Goal: Task Accomplishment & Management: Use online tool/utility

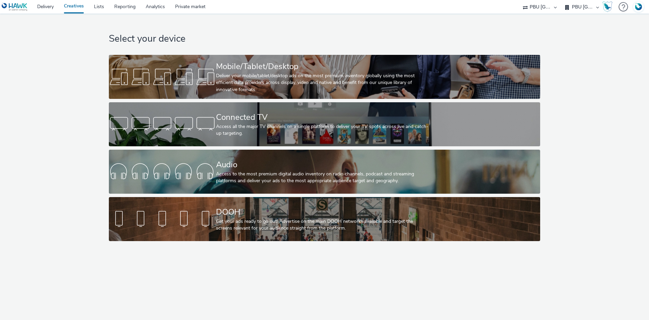
select select "38ed0f18-cbca-4106-be45-330e11e5f0af"
select select "f42c2087-8482-4af0-9099-e05519206007"
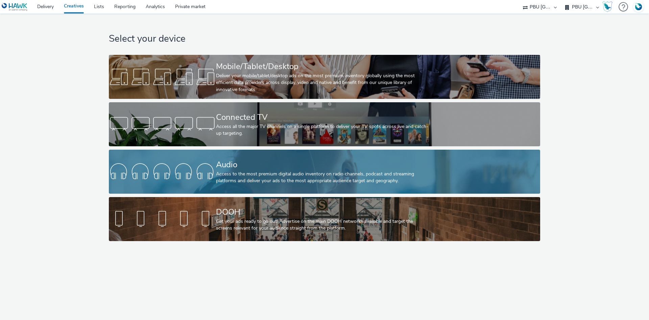
click at [242, 162] on div "Audio" at bounding box center [323, 165] width 214 height 12
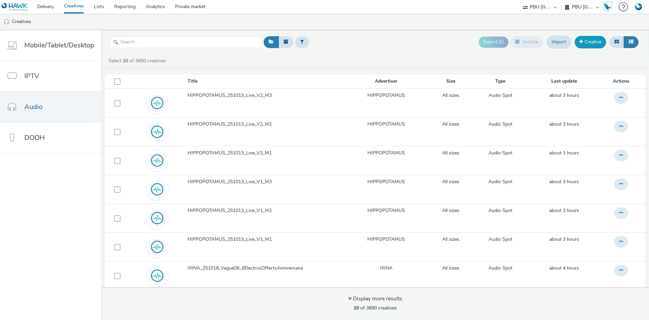
click at [590, 42] on link "Creative" at bounding box center [590, 42] width 31 height 12
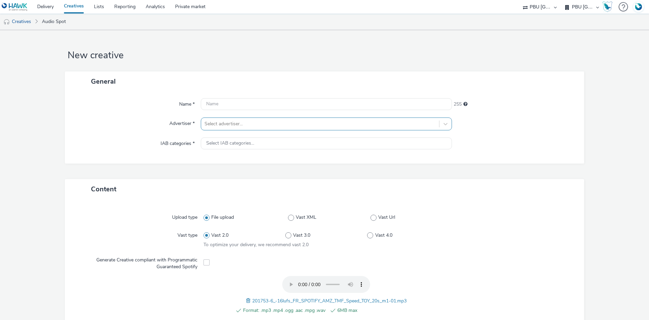
click at [225, 126] on div at bounding box center [320, 124] width 231 height 8
type input "ama"
click at [242, 136] on li "AMAZON" at bounding box center [326, 143] width 251 height 23
type input "[URL][DOMAIN_NAME]"
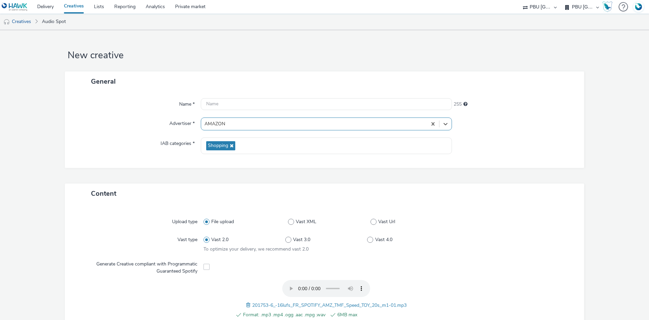
click at [286, 305] on span "201753-6_-16lufs_FR_SPOTIFY_AMZ_TMF_Speed_TOY_20s_m1-01.mp3" at bounding box center [329, 305] width 155 height 6
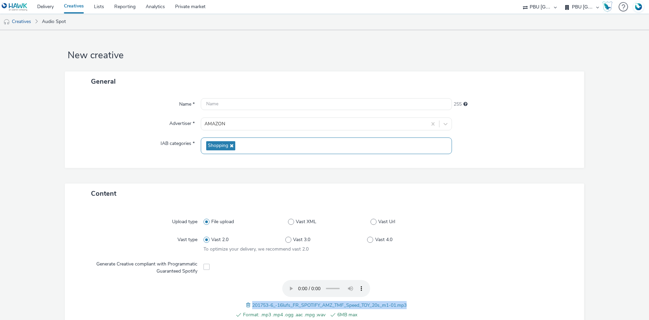
copy span "201753-6_-16lufs_FR_SPOTIFY_AMZ_TMF_Speed_TOY_20s_m1-01.mp3"
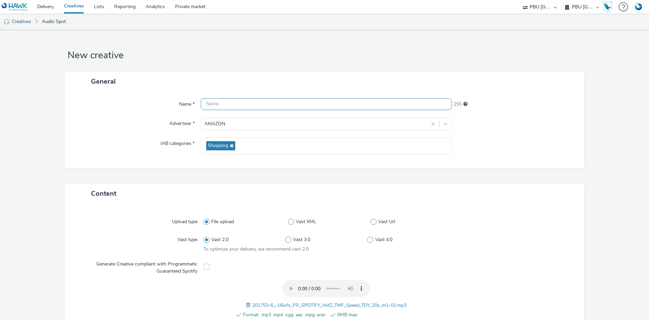
click at [251, 105] on input "text" at bounding box center [326, 104] width 251 height 12
paste input "201753-6_-16lufs_FR_SPOTIFY_AMZ_TMF_Speed_TOY_20s_m1-01.mp3"
drag, startPoint x: 336, startPoint y: 105, endPoint x: 398, endPoint y: 110, distance: 61.8
click at [396, 114] on div "Name * 201753-6_-16lufs_FR_SPOTIFY_AMZ_TMF_Speed_TOY_20s_m1-01.mp3 196 Advertis…" at bounding box center [324, 129] width 519 height 76
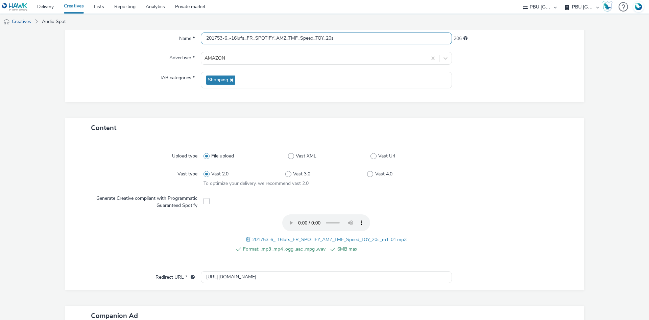
scroll to position [188, 0]
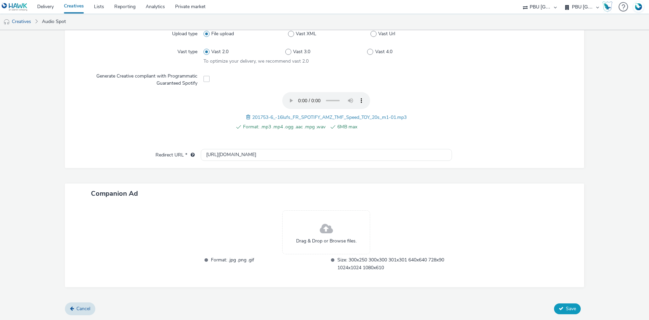
type input "201753-6_-16lufs_FR_SPOTIFY_AMZ_TMF_Speed_TOY_20s"
click at [570, 306] on span "Save" at bounding box center [571, 308] width 10 height 6
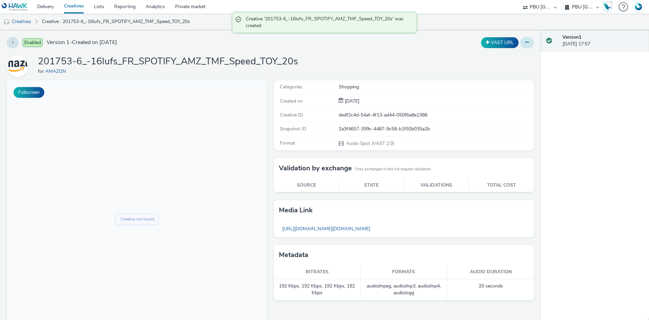
click at [526, 44] on icon at bounding box center [528, 42] width 4 height 5
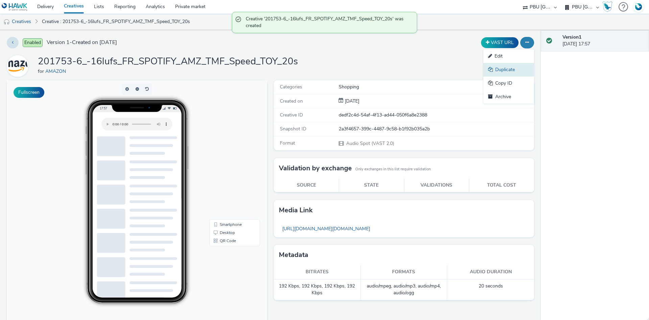
click at [507, 71] on link "Duplicate" at bounding box center [509, 70] width 51 height 14
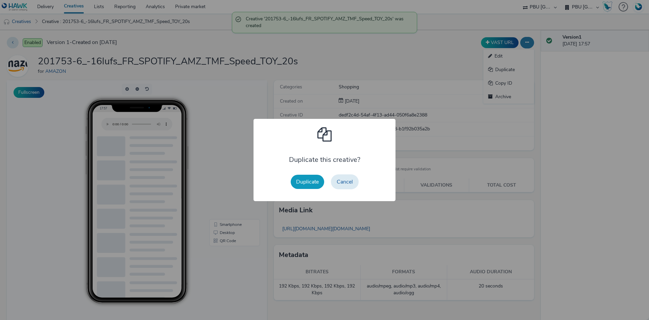
click at [311, 179] on button "Duplicate" at bounding box center [307, 182] width 33 height 14
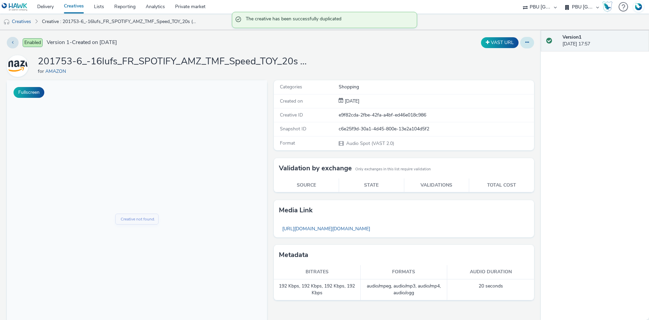
click at [521, 46] on button at bounding box center [528, 42] width 14 height 11
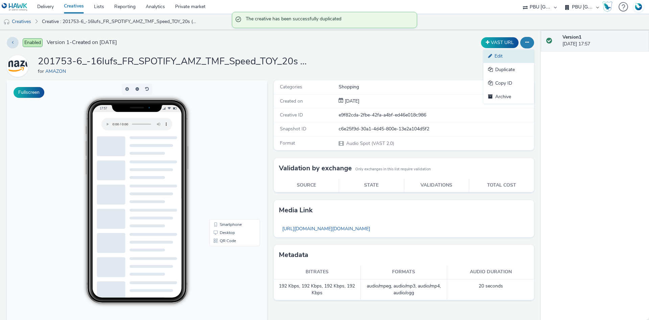
click at [513, 55] on link "Edit" at bounding box center [509, 56] width 51 height 14
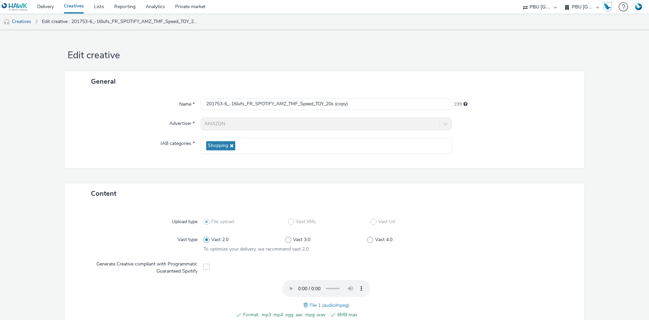
click at [304, 302] on span at bounding box center [307, 304] width 6 height 7
click at [252, 105] on input "201753-6_-16lufs_FR_SPOTIFY_AMZ_TMF_Speed_TOY_20s (copy)" at bounding box center [326, 104] width 251 height 12
click at [253, 105] on input "201753-6_-16lufs_FR_SPOTIFY_AMZ_TMF_Speed_TOY_20s (copy)" at bounding box center [326, 104] width 251 height 12
paste input "DEODORANT_20s_m1-01"
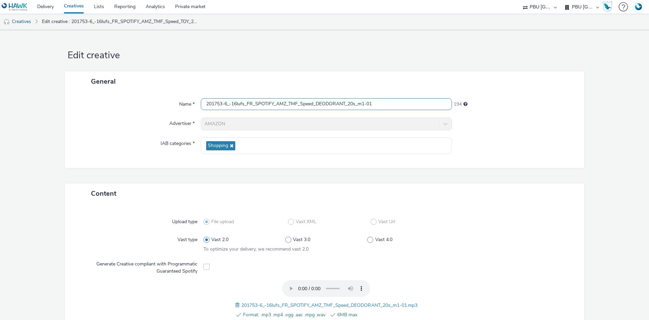
drag, startPoint x: 384, startPoint y: 109, endPoint x: 545, endPoint y: 132, distance: 162.0
click at [542, 132] on div "Name * 201753-6_-16lufs_FR_SPOTIFY_AMZ_TMF_Speed_DEODORANT_20s_m1-01 194 Advert…" at bounding box center [324, 129] width 519 height 76
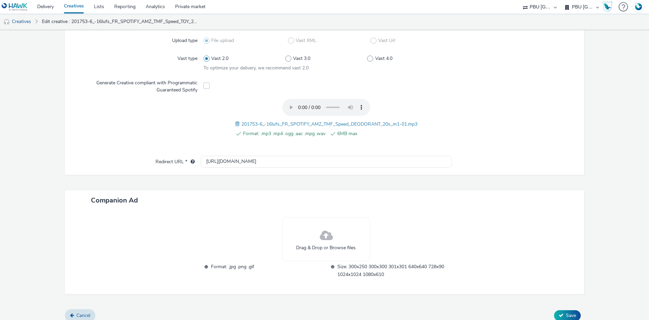
scroll to position [188, 0]
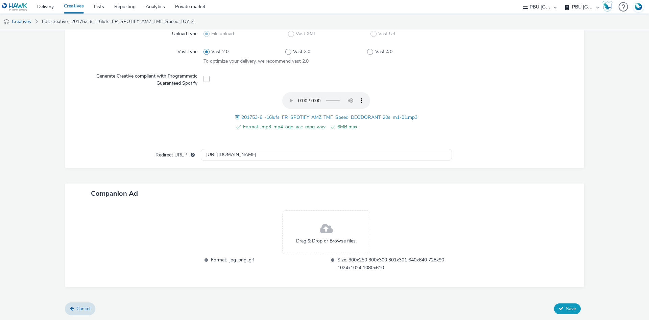
type input "201753-6_-16lufs_FR_SPOTIFY_AMZ_TMF_Speed_DEODORANT_20s"
click at [566, 310] on span "Save" at bounding box center [571, 308] width 10 height 6
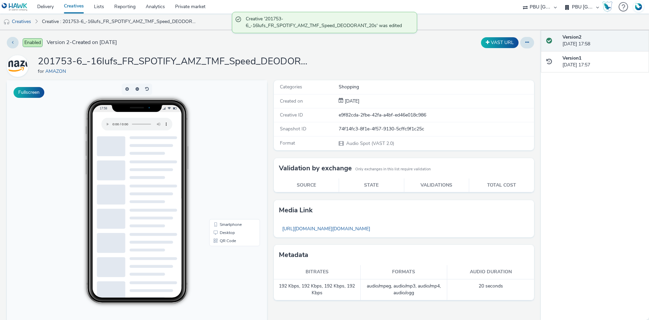
click at [82, 5] on link "Creatives" at bounding box center [74, 7] width 30 height 14
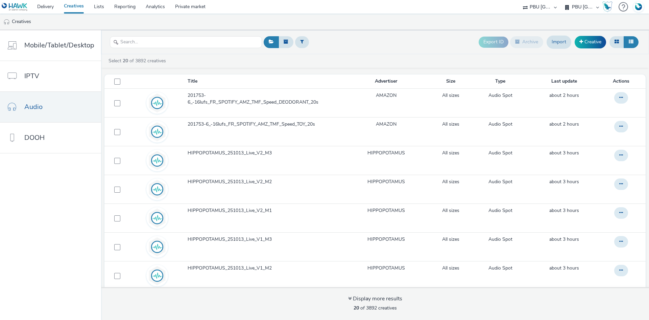
click at [68, 7] on link "Creatives" at bounding box center [74, 7] width 30 height 14
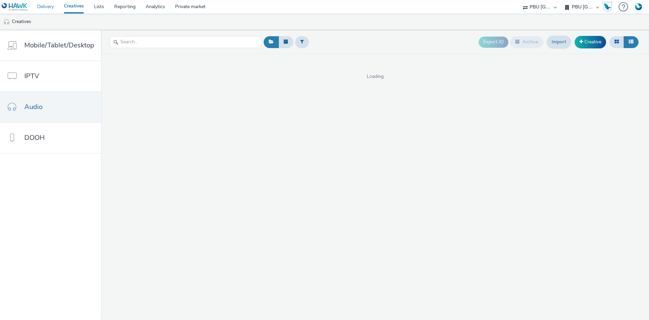
click at [48, 8] on link "Delivery" at bounding box center [45, 7] width 27 height 14
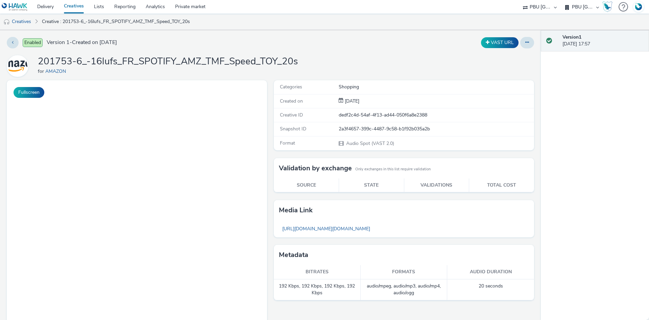
select select "38ed0f18-cbca-4106-be45-330e11e5f0af"
select select "f42c2087-8482-4af0-9099-e05519206007"
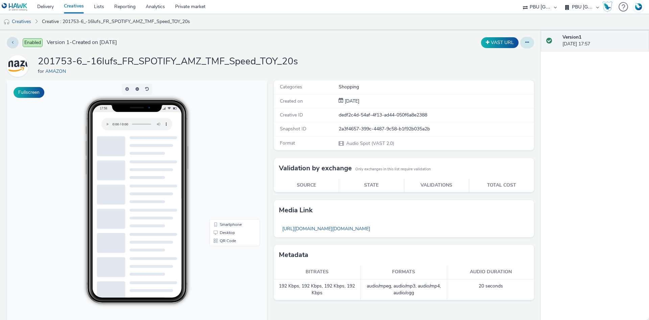
click at [526, 44] on icon at bounding box center [528, 42] width 4 height 5
click at [500, 68] on link "Duplicate" at bounding box center [509, 70] width 51 height 14
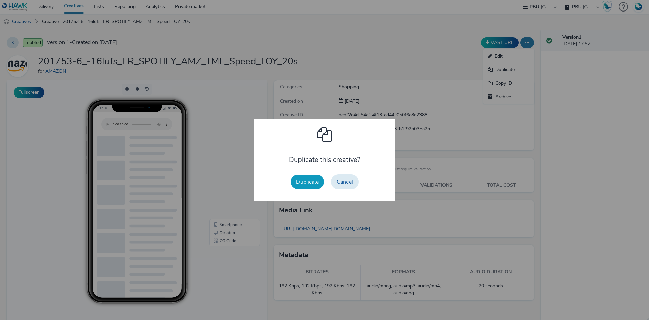
click at [309, 180] on button "Duplicate" at bounding box center [307, 182] width 33 height 14
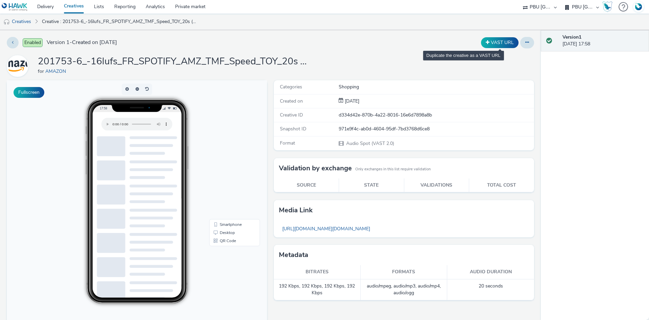
click at [526, 42] on icon at bounding box center [528, 42] width 4 height 5
click at [484, 60] on link "Edit" at bounding box center [509, 56] width 51 height 14
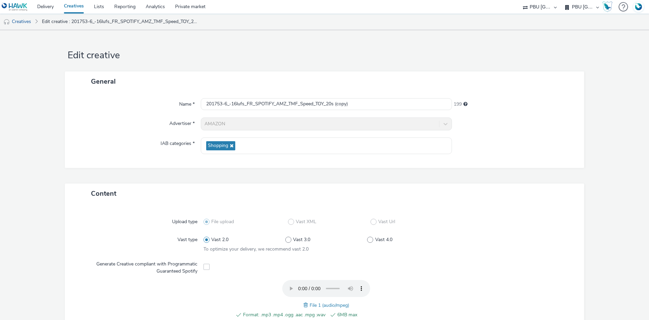
click at [304, 305] on span at bounding box center [307, 304] width 6 height 7
drag, startPoint x: 338, startPoint y: 105, endPoint x: 415, endPoint y: 111, distance: 78.0
click at [406, 112] on div "Name * 201753-6_-16lufs_FR_SPOTIFY_AMZ_TMF_Speed_TOY_20s (copy) 199 Advertiser …" at bounding box center [324, 129] width 519 height 76
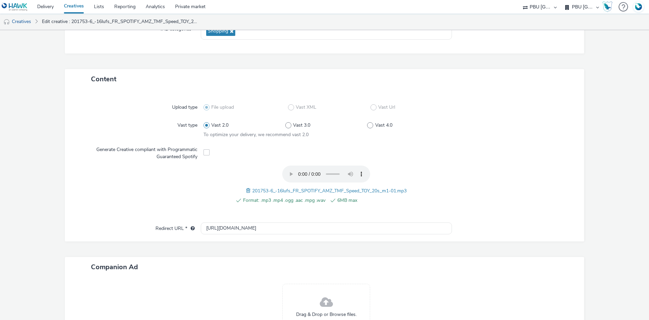
scroll to position [188, 0]
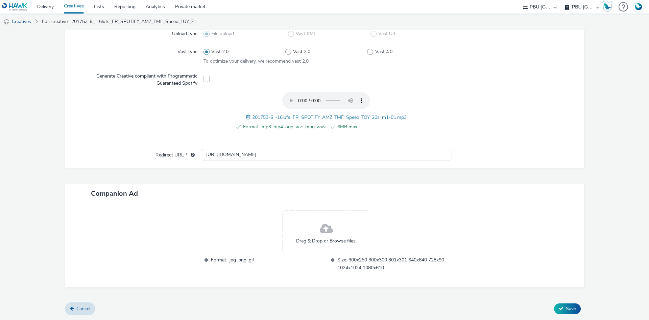
type input "201753-6_-16lufs_FR_SPOTIFY_AMZ_TMF_Speed_TOY_20s_Deezer"
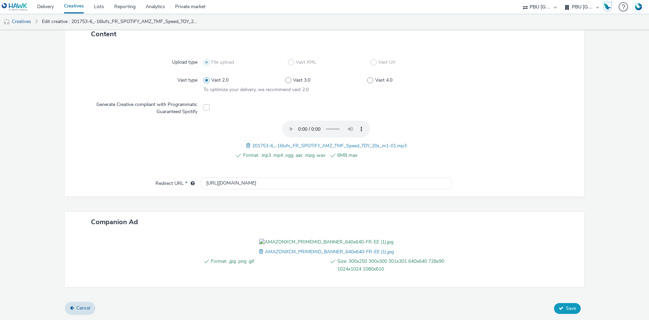
scroll to position [198, 0]
click at [570, 313] on button "Save" at bounding box center [567, 308] width 27 height 11
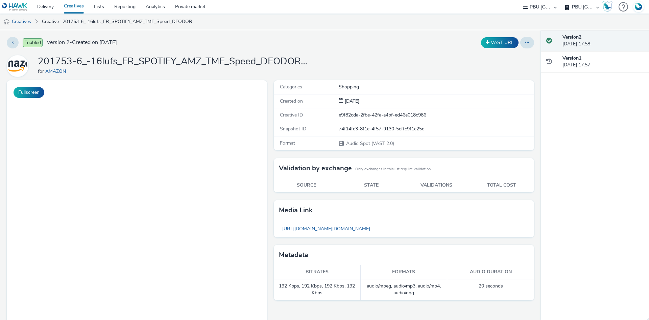
select select "38ed0f18-cbca-4106-be45-330e11e5f0af"
select select "f42c2087-8482-4af0-9099-e05519206007"
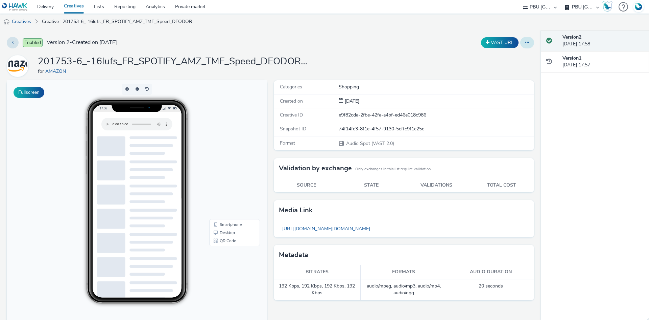
click at [526, 43] on icon at bounding box center [528, 42] width 4 height 5
click at [503, 68] on link "Duplicate" at bounding box center [509, 70] width 51 height 14
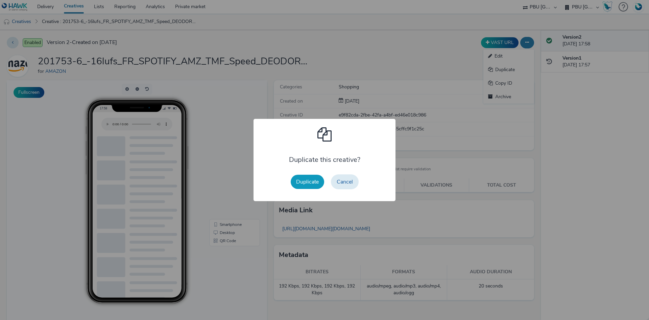
click at [319, 179] on button "Duplicate" at bounding box center [307, 182] width 33 height 14
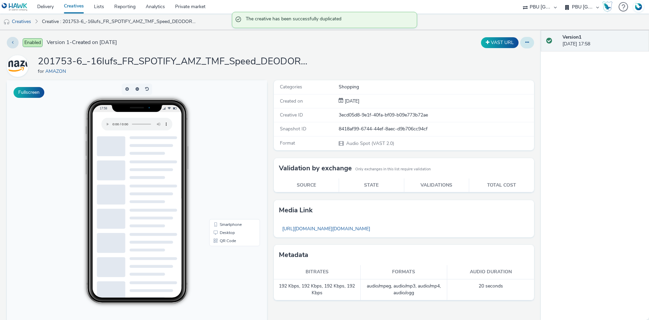
click at [526, 43] on icon at bounding box center [528, 42] width 4 height 5
click at [505, 54] on link "Edit" at bounding box center [509, 56] width 51 height 14
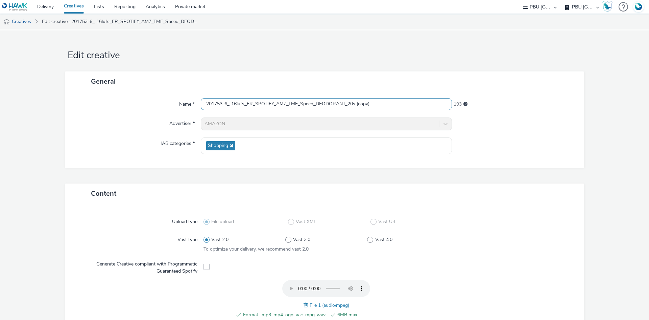
drag, startPoint x: 355, startPoint y: 103, endPoint x: 414, endPoint y: 112, distance: 59.2
click at [412, 113] on div "Name * 201753-6_-16lufs_FR_SPOTIFY_AMZ_TMF_Speed_DEODORANT_20s (copy) 193 Adver…" at bounding box center [324, 129] width 519 height 76
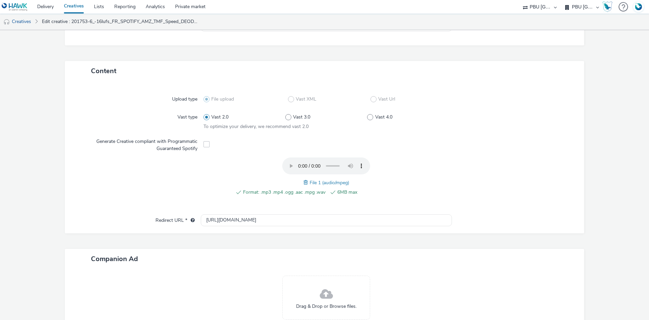
scroll to position [188, 0]
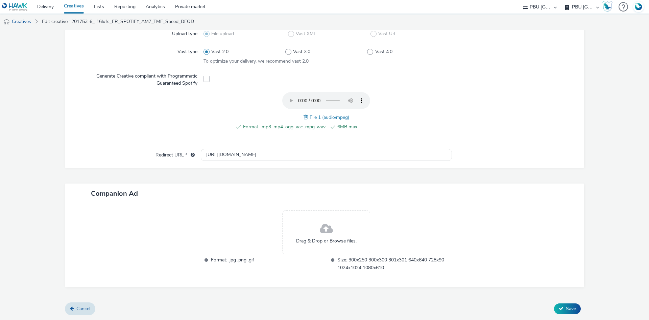
type input "201753-6_-16lufs_FR_SPOTIFY_AMZ_TMF_Speed_DEODORANT_20s_Deezer"
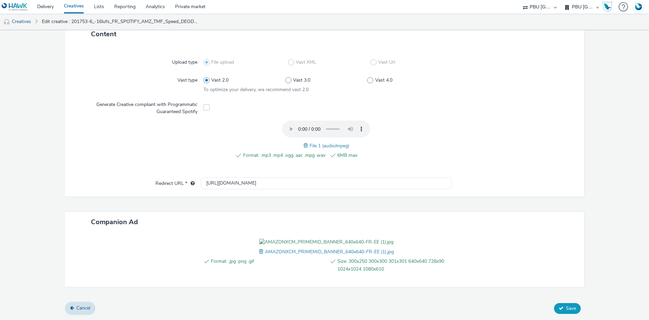
click at [566, 311] on span "Save" at bounding box center [571, 308] width 10 height 6
